Goal: Book appointment/travel/reservation

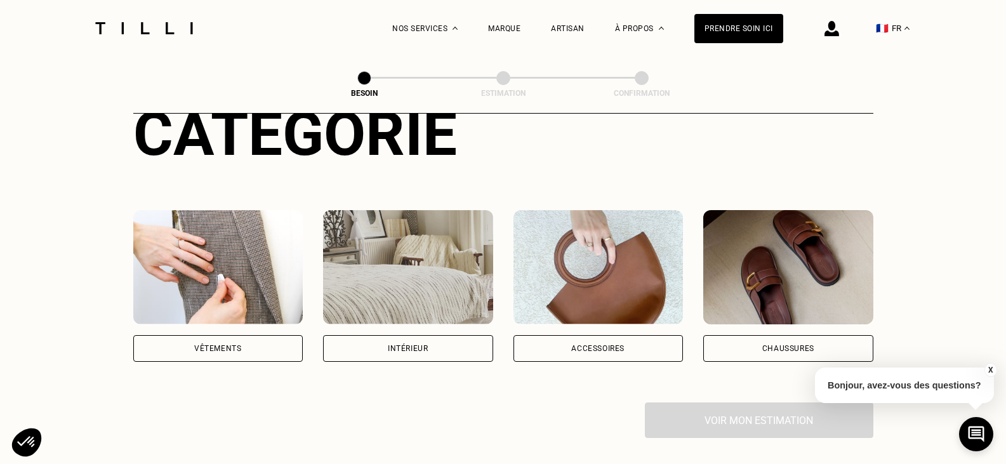
scroll to position [190, 0]
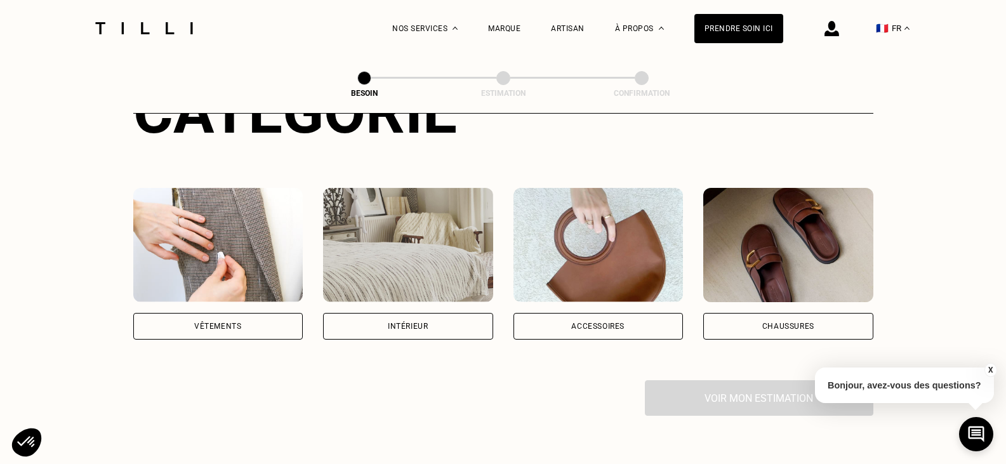
click at [221, 321] on div "Vêtements" at bounding box center [218, 326] width 170 height 27
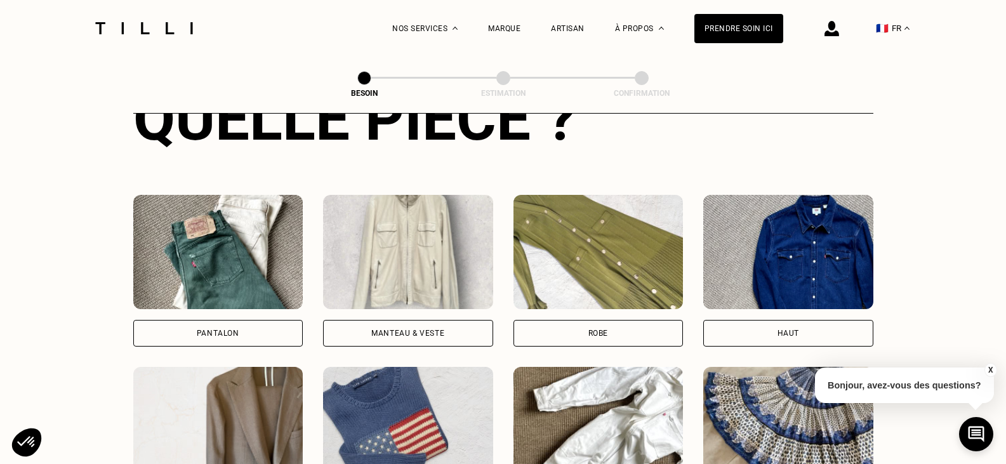
scroll to position [542, 0]
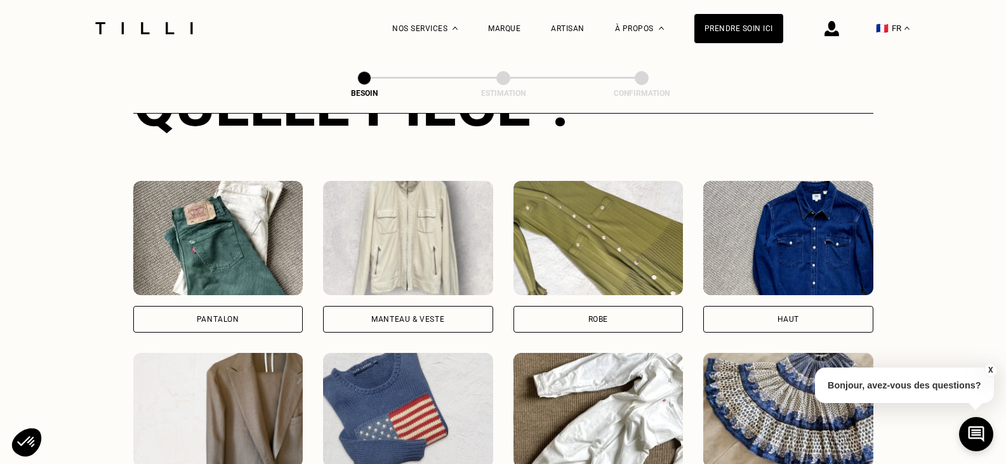
click at [204, 315] on div "Pantalon" at bounding box center [218, 319] width 43 height 8
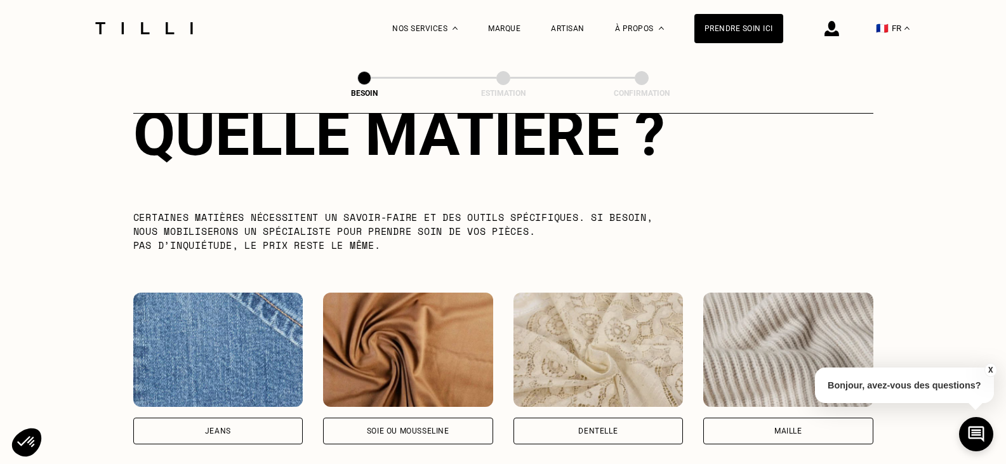
scroll to position [1233, 0]
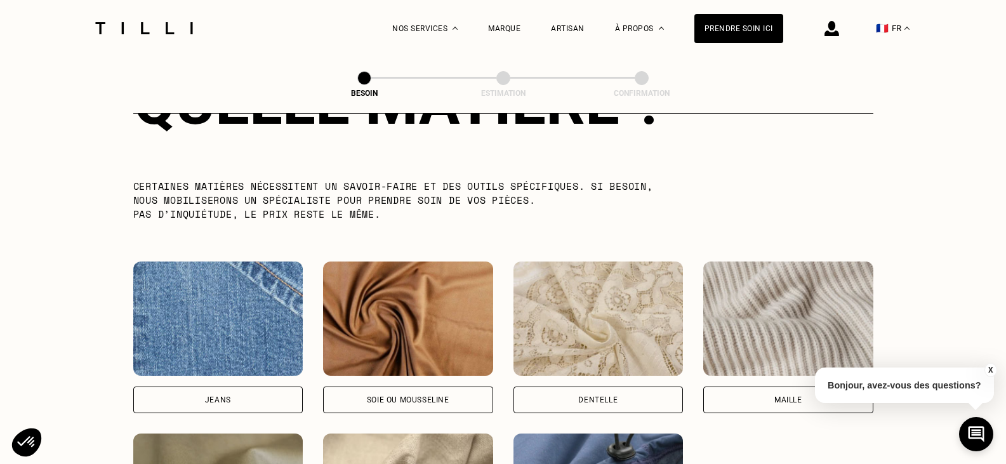
click at [173, 296] on img at bounding box center [218, 318] width 170 height 114
select select "FR"
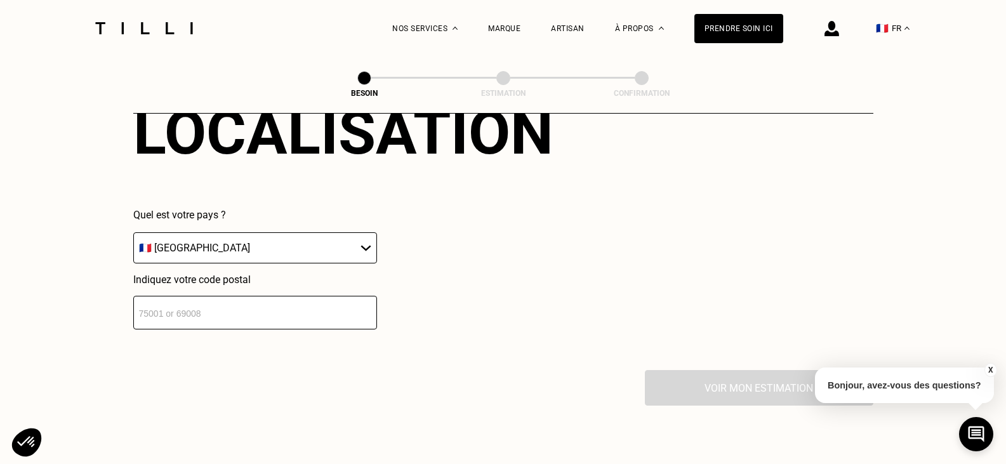
scroll to position [1834, 0]
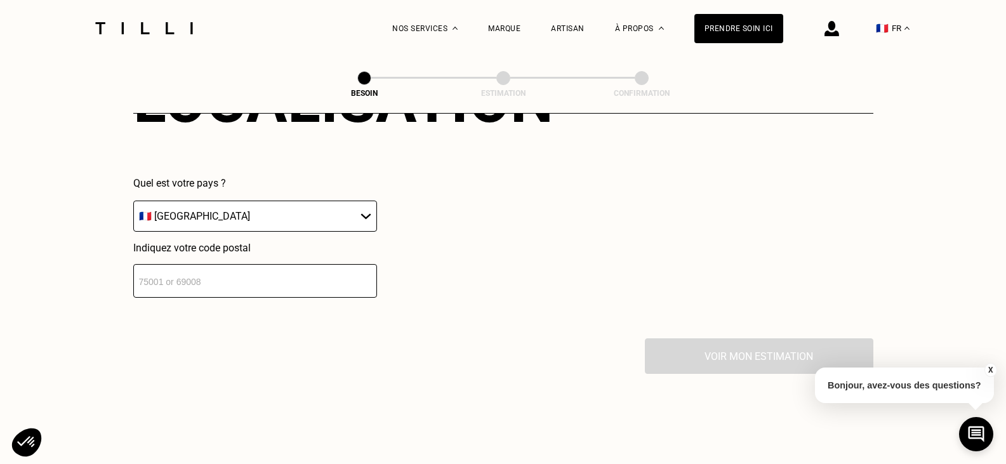
click at [206, 279] on input "number" at bounding box center [255, 281] width 244 height 34
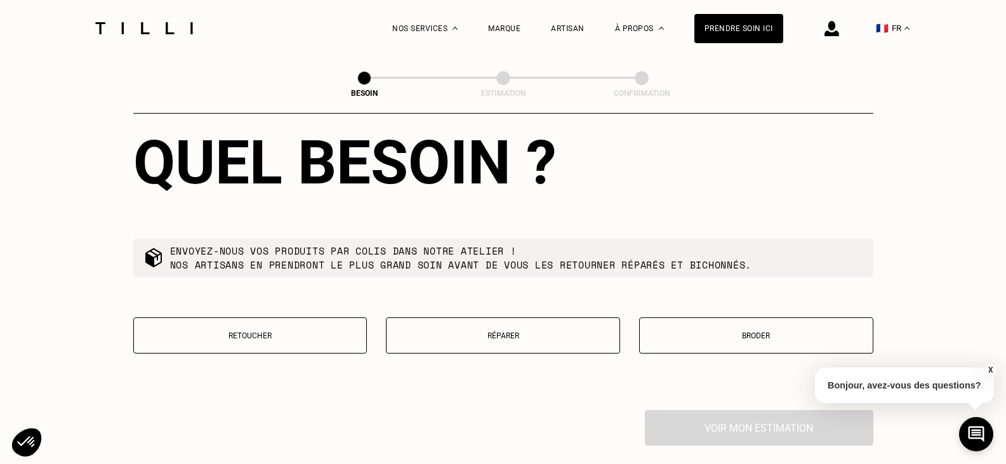
scroll to position [2149, 0]
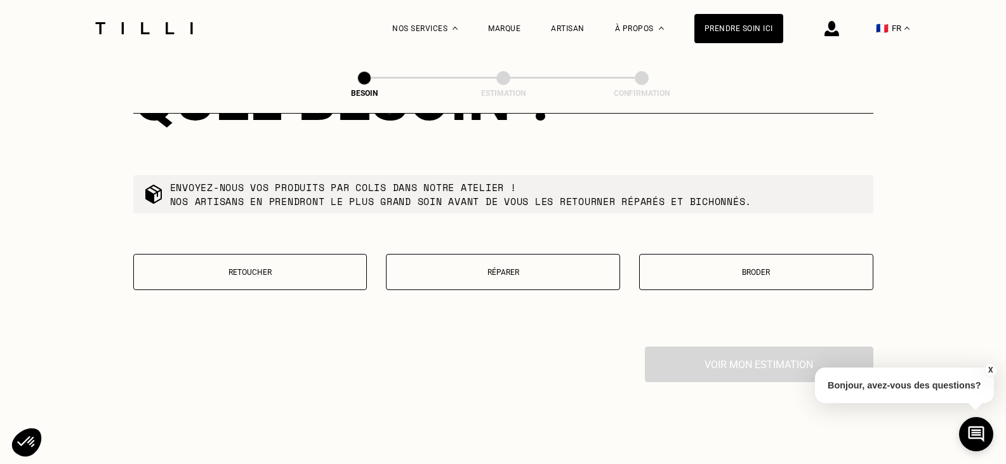
type input "13360"
click at [484, 268] on p "Réparer" at bounding box center [503, 272] width 220 height 9
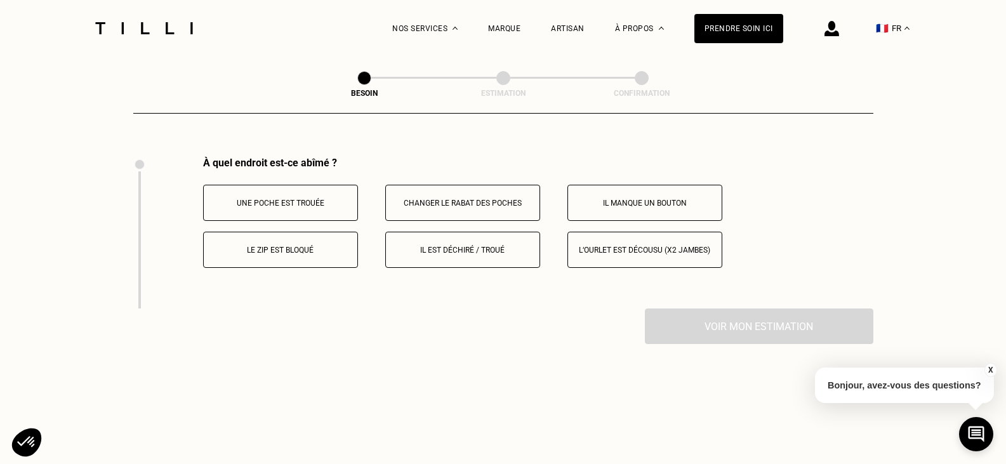
scroll to position [2348, 0]
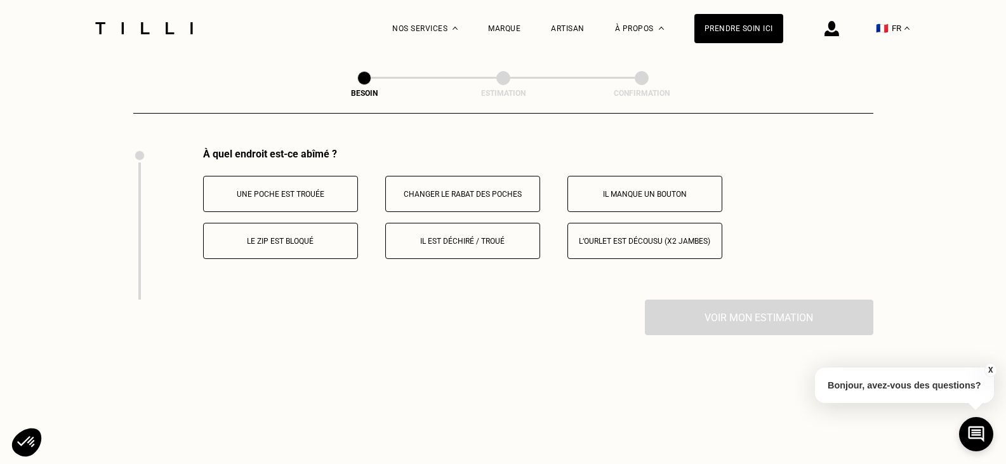
click at [280, 241] on button "Le zip est bloqué" at bounding box center [280, 241] width 155 height 36
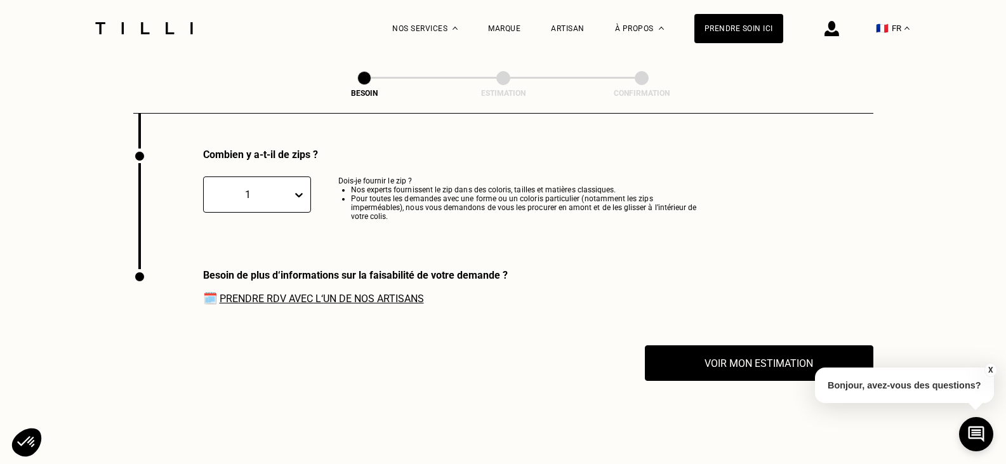
scroll to position [2499, 0]
click at [727, 364] on button "Voir mon estimation" at bounding box center [758, 362] width 251 height 39
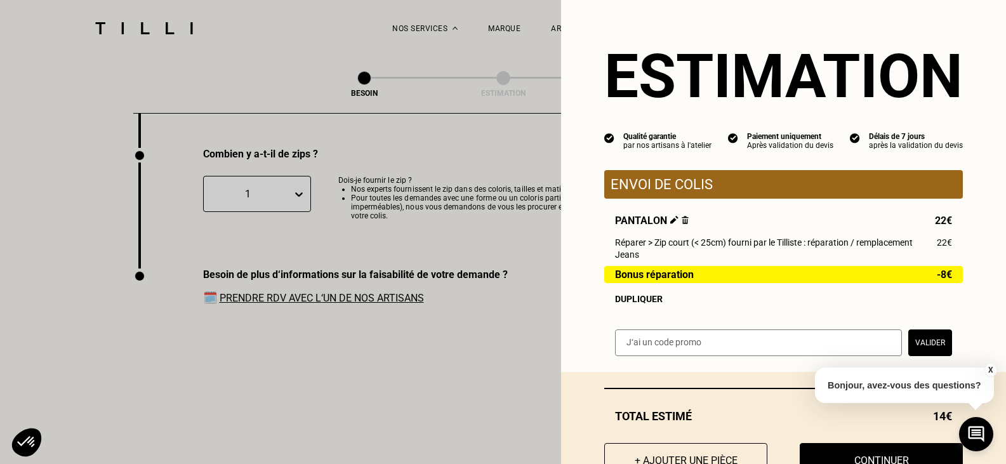
scroll to position [52, 0]
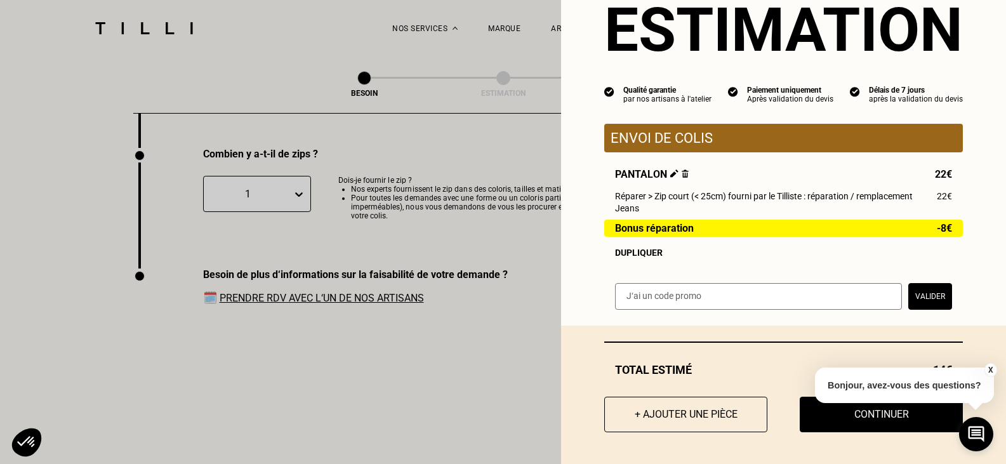
click at [993, 368] on button "X" at bounding box center [990, 370] width 13 height 14
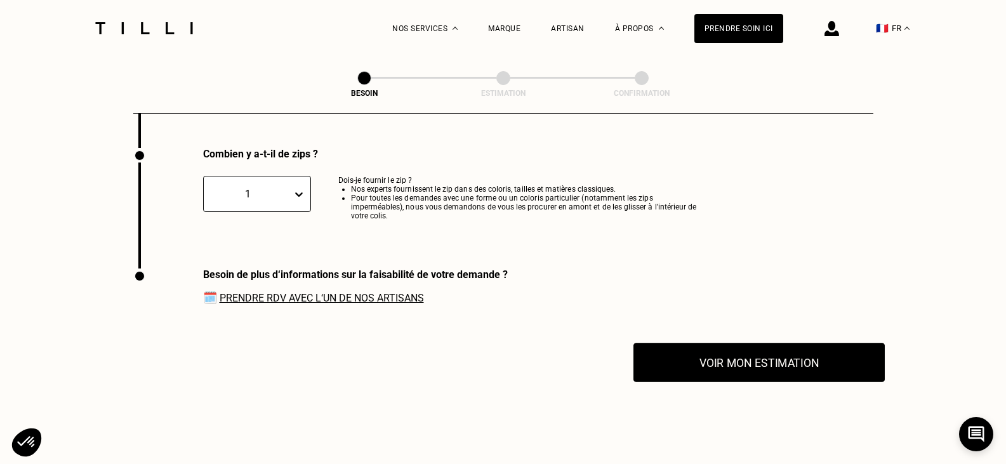
click at [746, 358] on button "Voir mon estimation" at bounding box center [758, 362] width 251 height 39
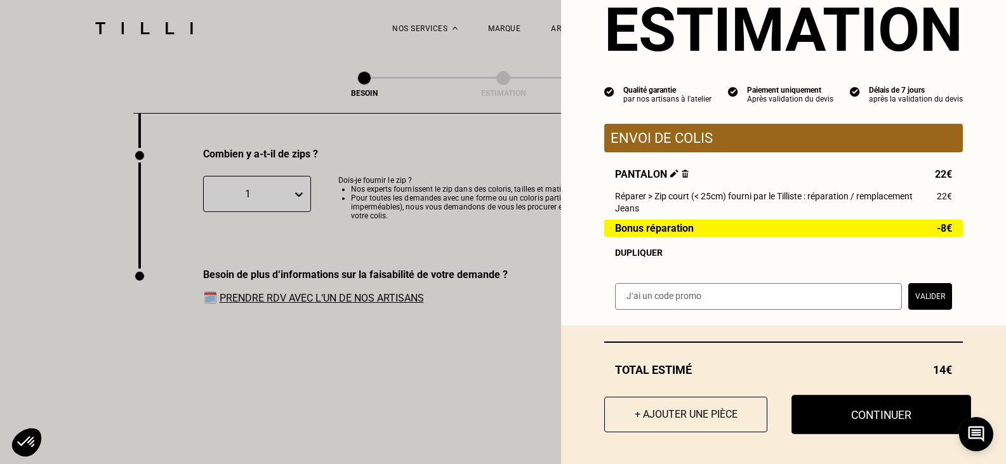
click at [869, 416] on button "Continuer" at bounding box center [881, 414] width 180 height 39
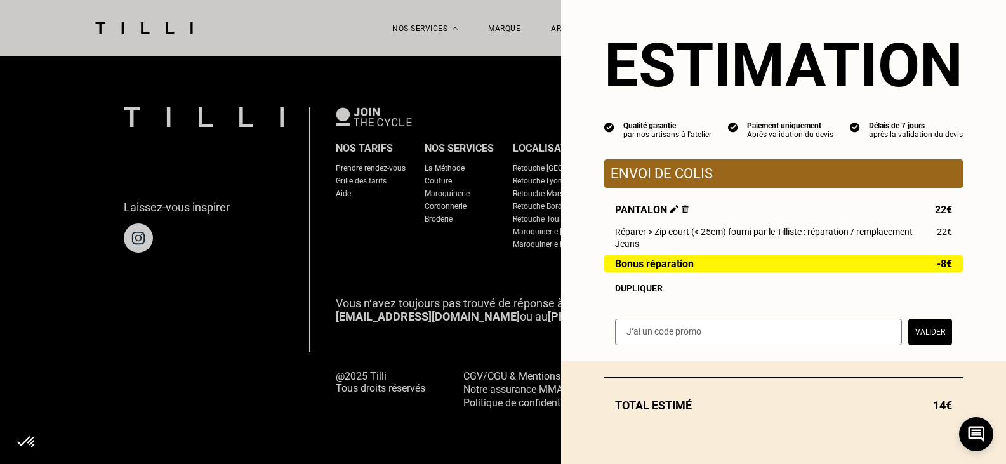
scroll to position [17, 0]
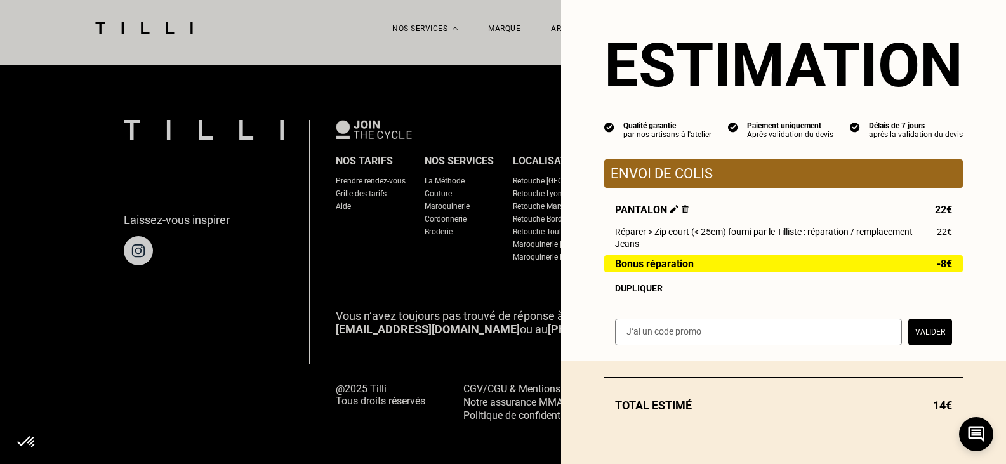
select select "FR"
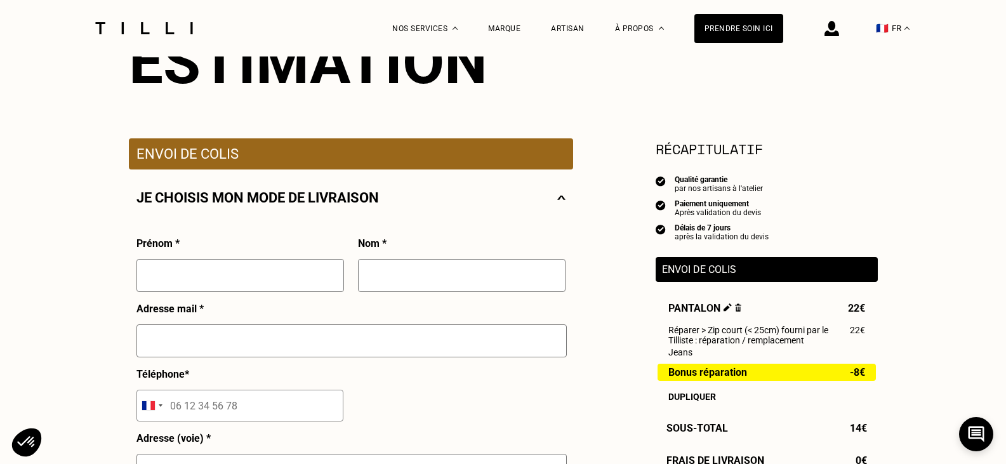
scroll to position [190, 0]
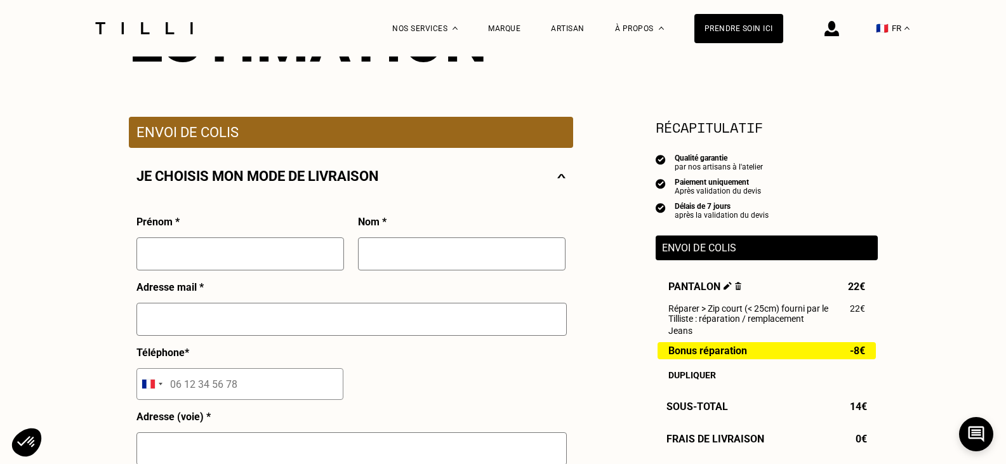
click at [234, 258] on input "text" at bounding box center [240, 253] width 208 height 33
type input "c"
type input "[PERSON_NAME]"
click at [457, 264] on input "text" at bounding box center [462, 253] width 208 height 33
type input "EBREN"
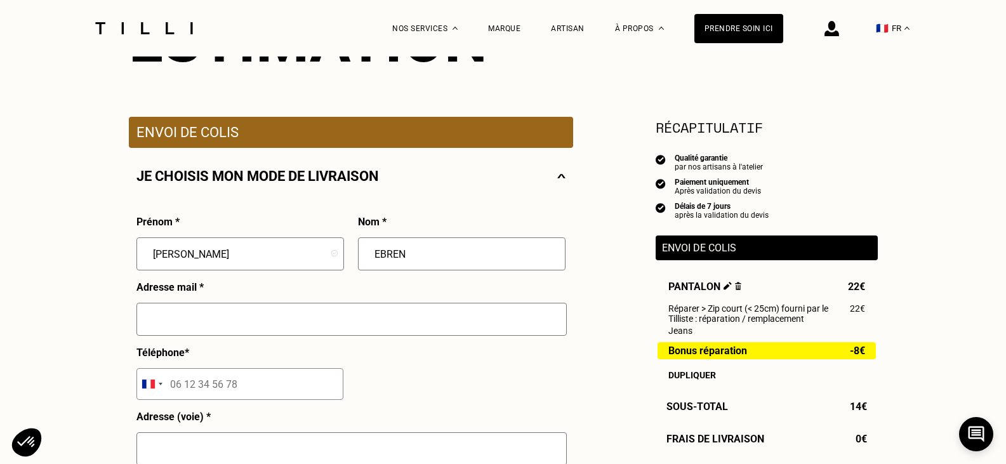
type input "06 76 09 26 31"
type input "113 A CHEMIN DE LA ROUMIGUIERE"
type input "ROQUEVAIRE"
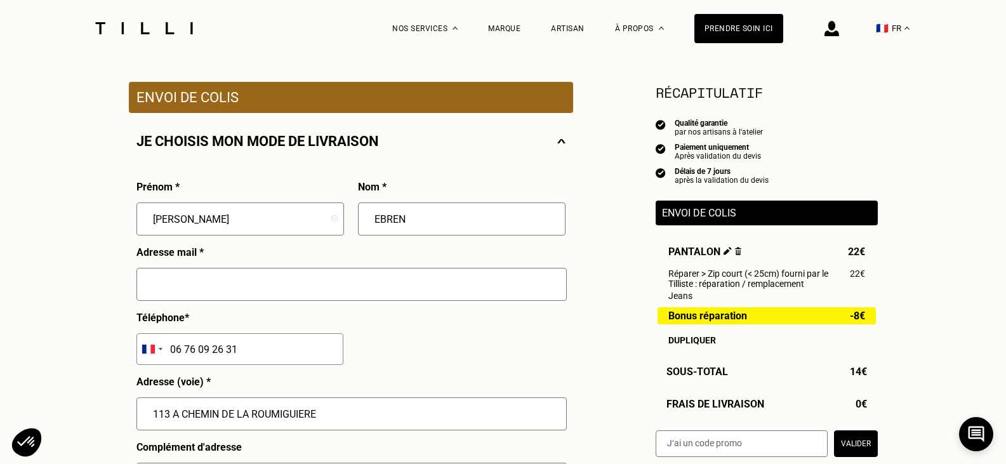
scroll to position [254, 0]
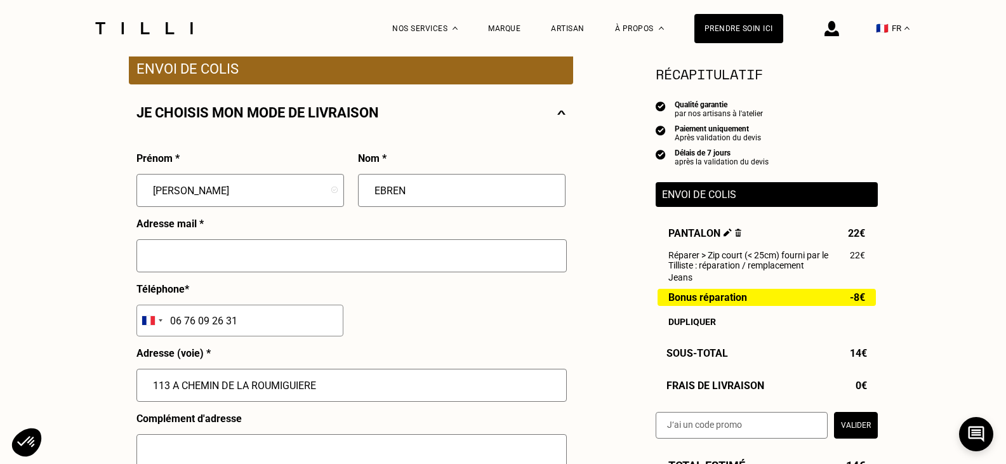
click at [222, 267] on input "text" at bounding box center [351, 255] width 430 height 33
type input "E"
type input "[EMAIL_ADDRESS][PERSON_NAME][DOMAIN_NAME]"
drag, startPoint x: 259, startPoint y: 321, endPoint x: 68, endPoint y: 341, distance: 192.1
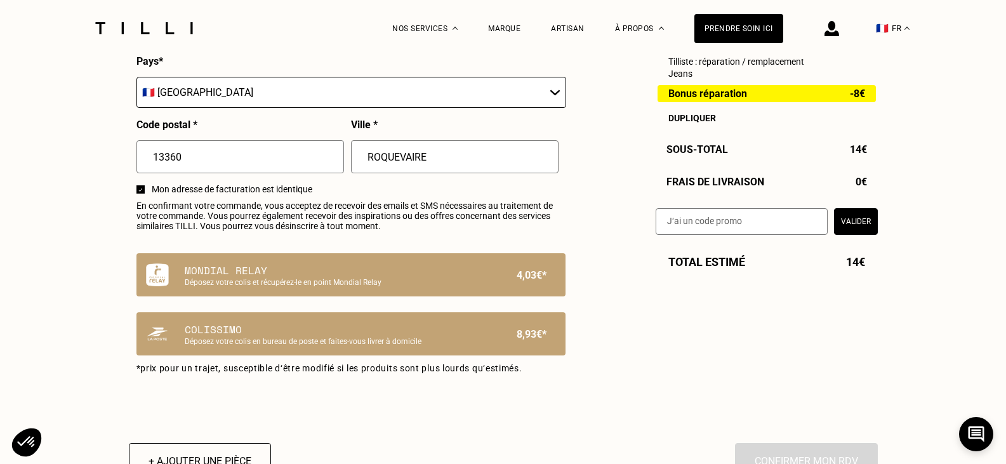
scroll to position [762, 0]
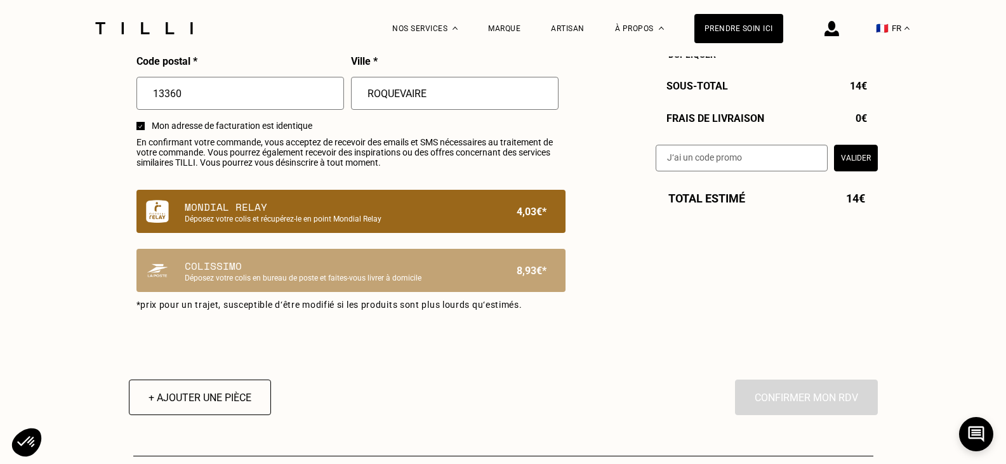
type input "06 10 86 88 11"
click at [447, 215] on p "Mondial Relay" at bounding box center [329, 206] width 289 height 15
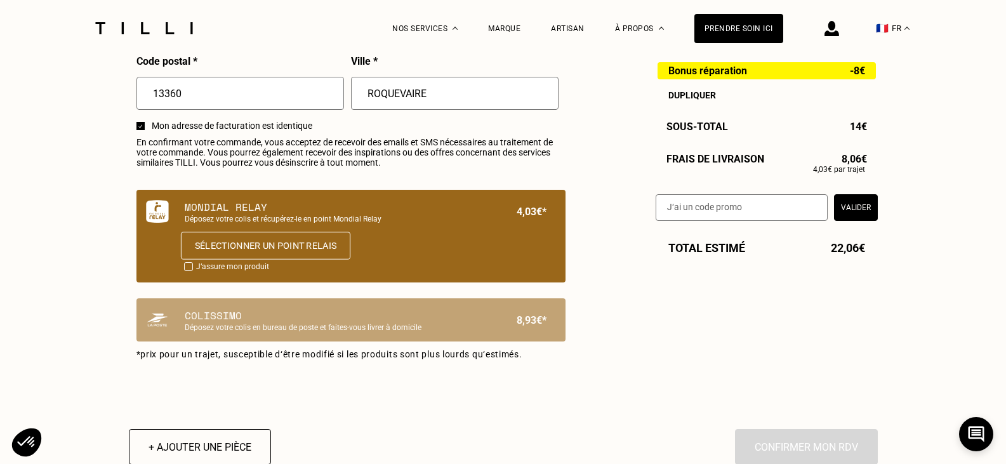
click at [312, 252] on button "Sélectionner un point relais" at bounding box center [264, 246] width 169 height 28
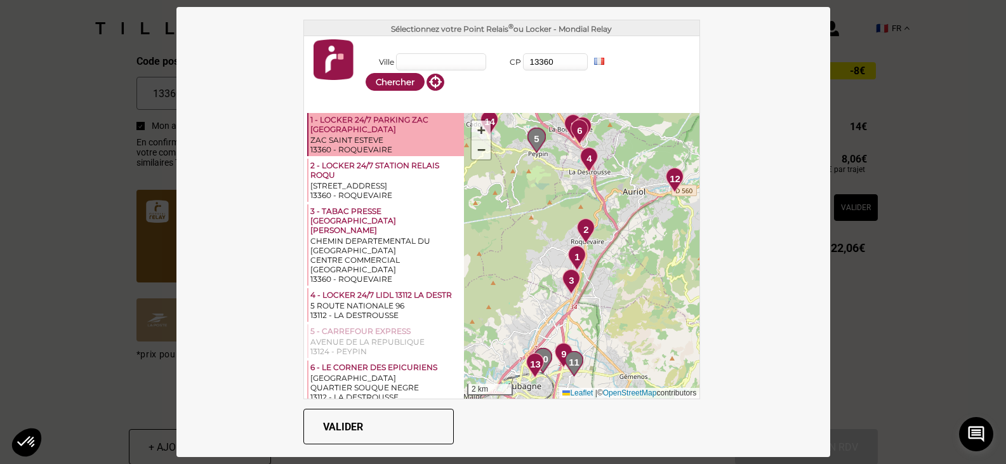
click at [348, 133] on div "1 - LOCKER 24/7 PARKING ZAC [GEOGRAPHIC_DATA]" at bounding box center [386, 125] width 152 height 20
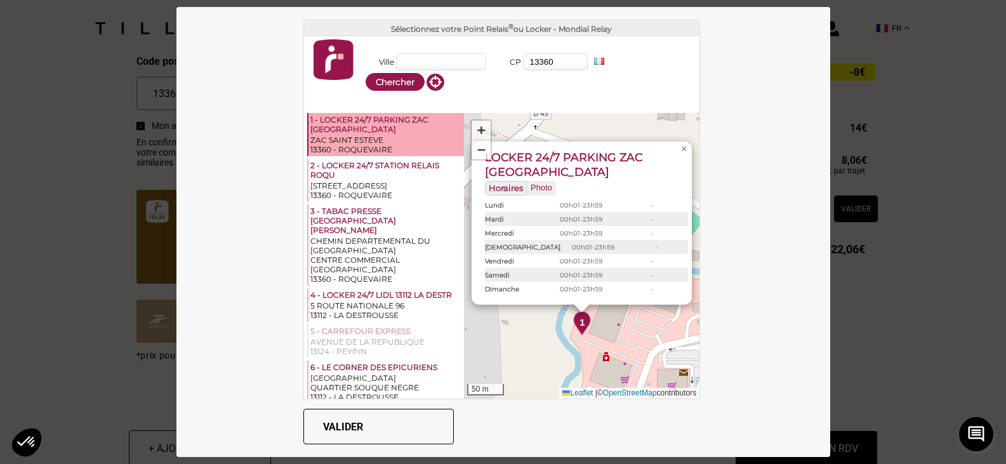
click at [373, 418] on button "Valider" at bounding box center [378, 427] width 150 height 36
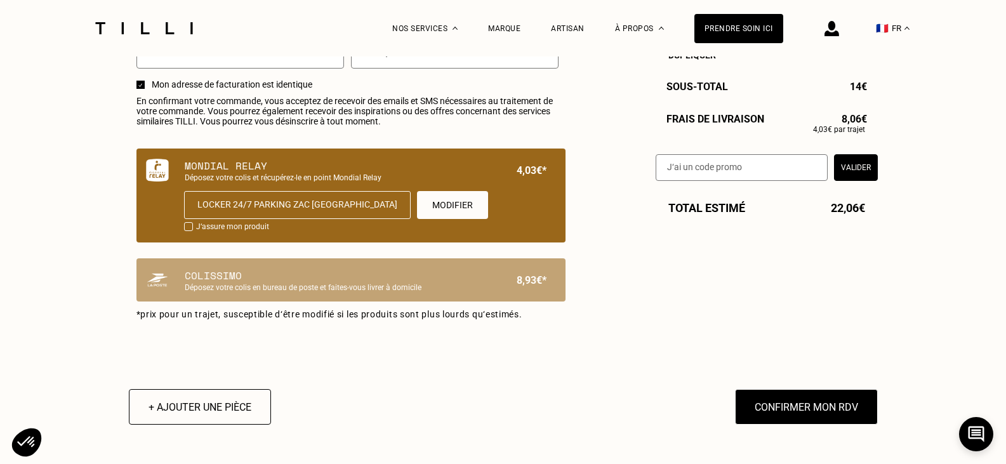
scroll to position [825, 0]
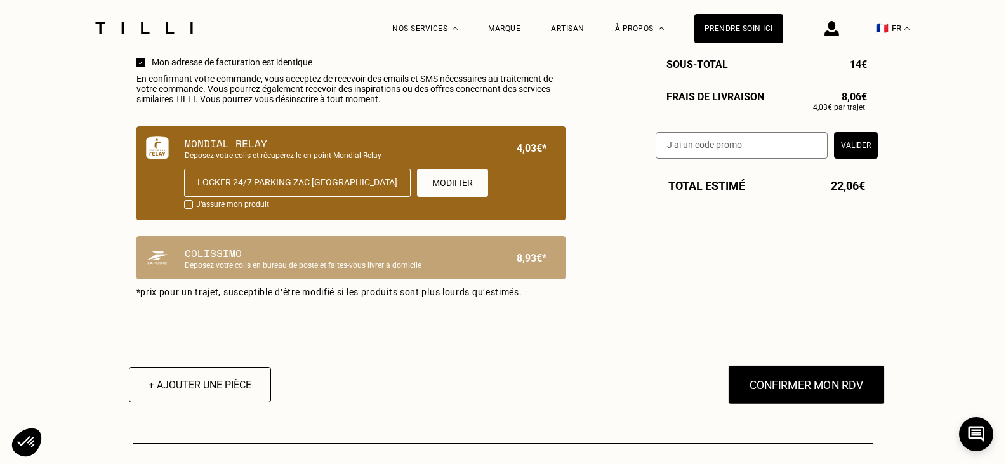
click at [776, 402] on button "Confirmer mon RDV" at bounding box center [805, 384] width 157 height 39
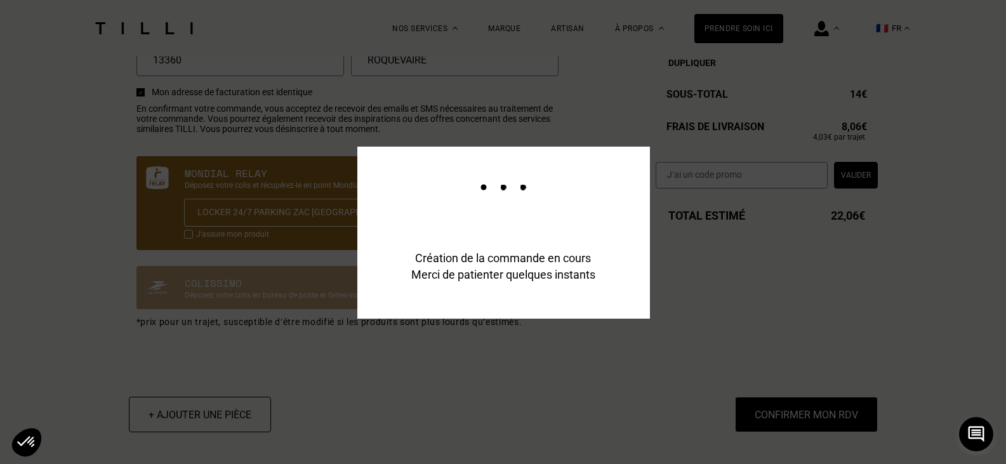
scroll to position [856, 0]
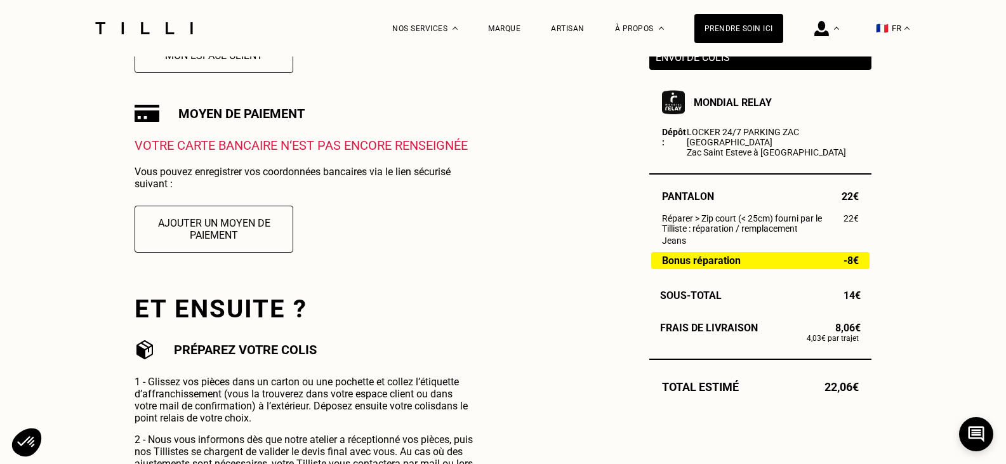
scroll to position [317, 0]
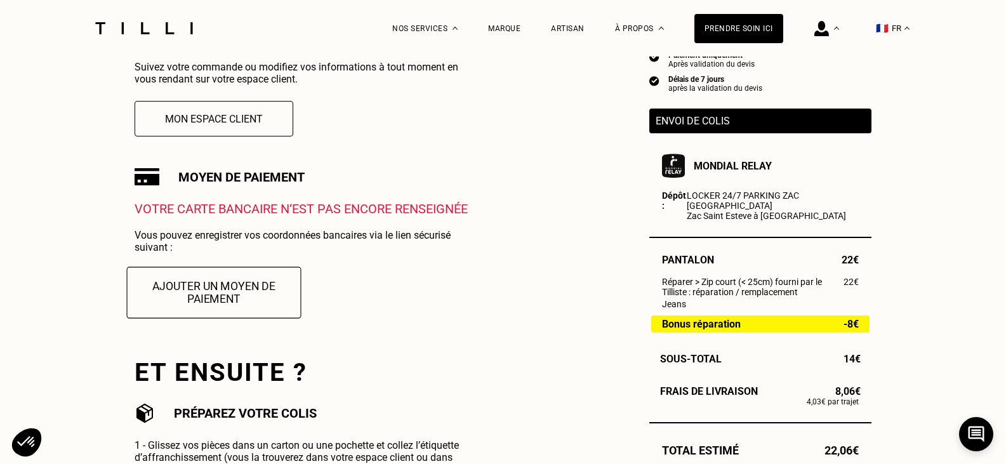
click at [227, 298] on button "Ajouter un moyen de paiement" at bounding box center [214, 292] width 175 height 51
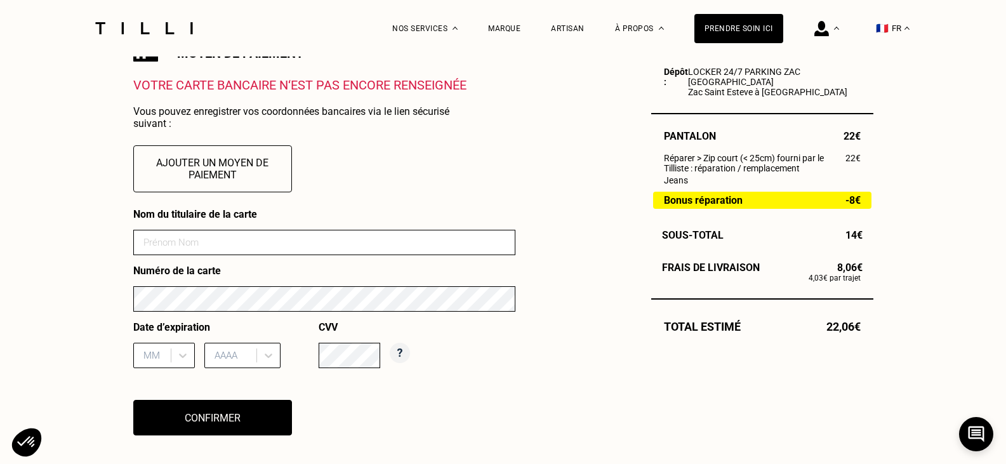
scroll to position [444, 0]
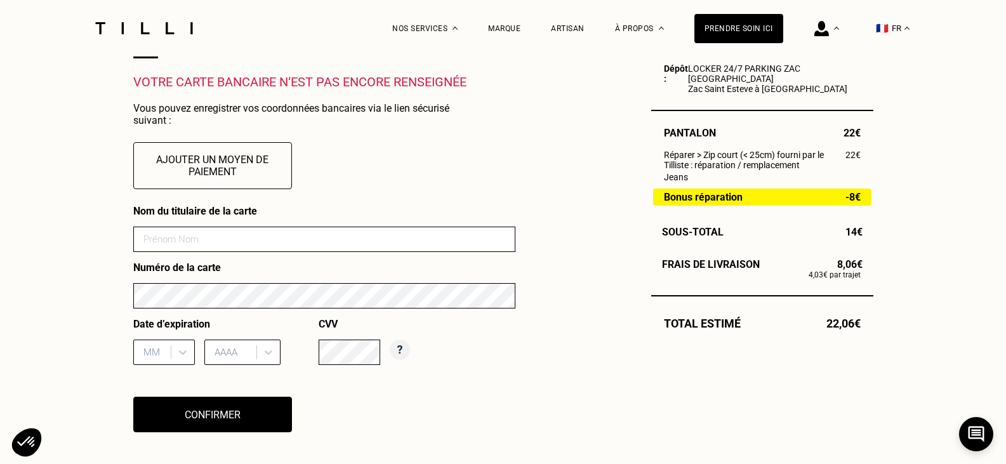
click at [343, 247] on input at bounding box center [324, 239] width 382 height 25
type input "c"
type input "[PERSON_NAME]"
click at [182, 355] on div "12 results available. Use Up and Down to choose options, press Enter to select …" at bounding box center [164, 352] width 62 height 25
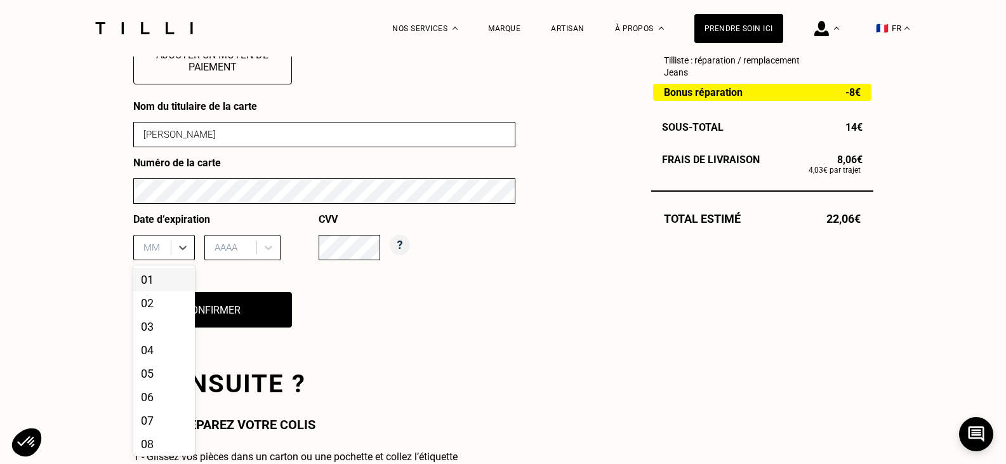
click at [160, 284] on div "01" at bounding box center [164, 279] width 62 height 23
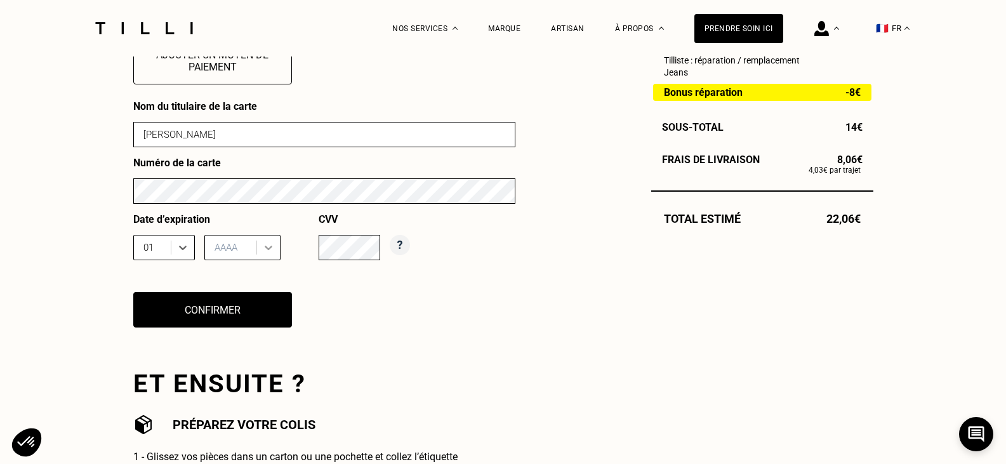
click at [271, 246] on icon at bounding box center [268, 247] width 13 height 13
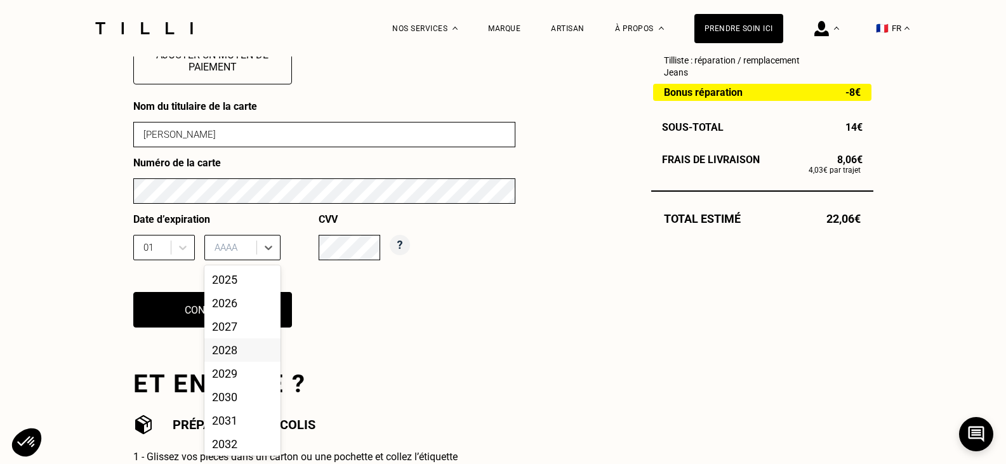
click at [236, 354] on div "2028" at bounding box center [242, 349] width 76 height 23
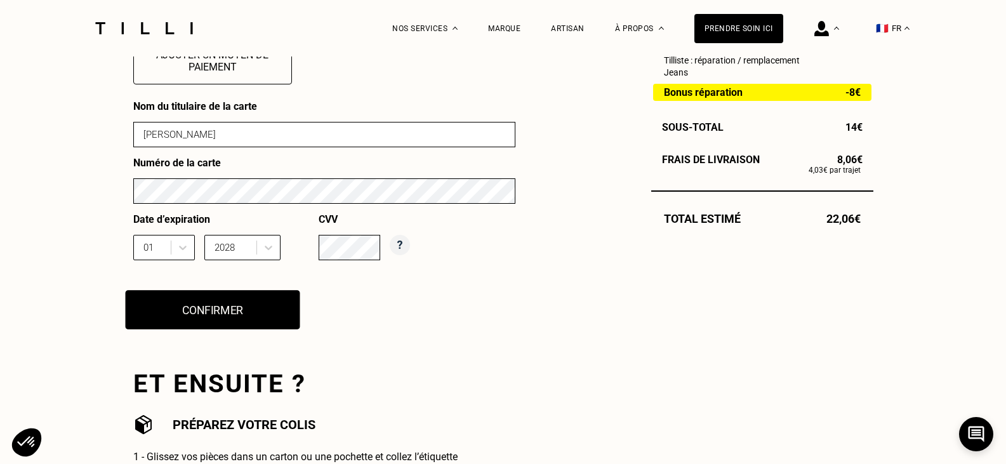
click at [208, 316] on button "Confirmer" at bounding box center [212, 309] width 175 height 39
